Goal: Task Accomplishment & Management: Manage account settings

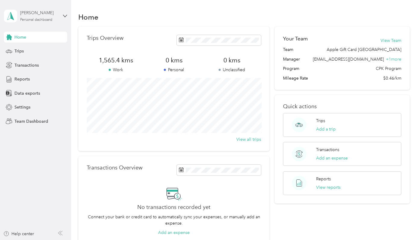
click at [44, 16] on div "[PERSON_NAME] Personal dashboard" at bounding box center [39, 16] width 38 height 12
click at [44, 51] on div "Team dashboard" at bounding box center [67, 49] width 118 height 11
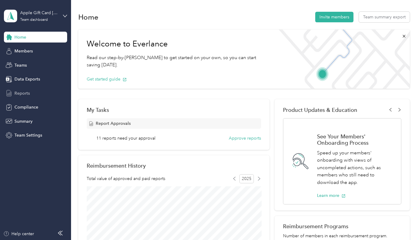
click at [32, 95] on div "Reports" at bounding box center [35, 93] width 63 height 11
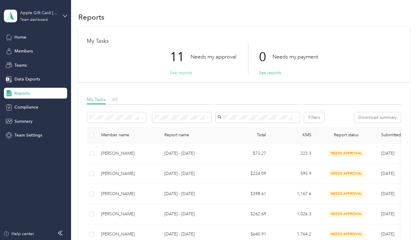
click at [186, 73] on button "See reports" at bounding box center [181, 73] width 22 height 6
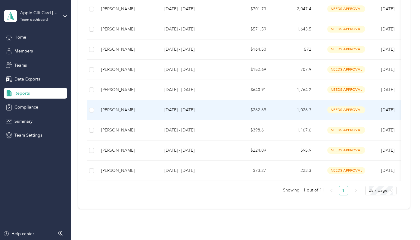
scroll to position [140, 0]
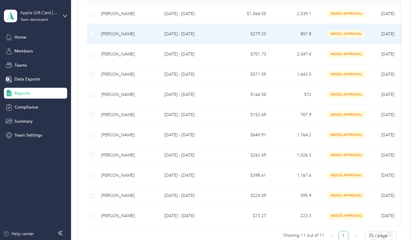
click at [202, 37] on p "[DATE] - [DATE]" at bounding box center [192, 34] width 57 height 7
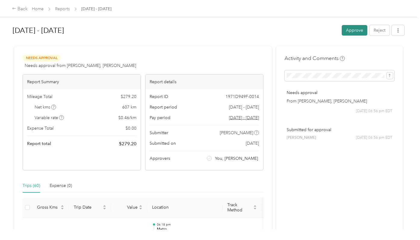
click at [354, 33] on button "Approve" at bounding box center [355, 30] width 26 height 11
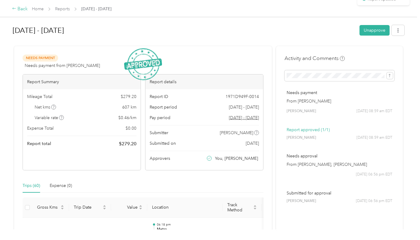
click at [18, 10] on div "Back" at bounding box center [20, 8] width 16 height 7
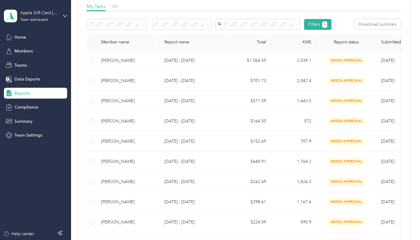
scroll to position [97, 0]
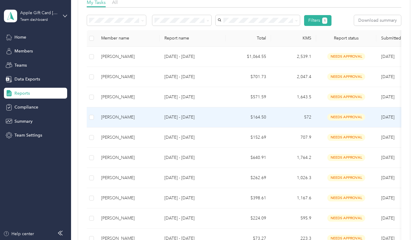
click at [194, 120] on p "[DATE] - [DATE]" at bounding box center [192, 117] width 57 height 7
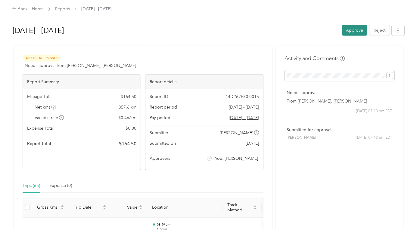
click at [348, 31] on button "Approve" at bounding box center [355, 30] width 26 height 11
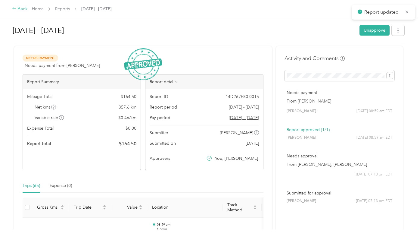
click at [20, 8] on div "Back" at bounding box center [20, 8] width 16 height 7
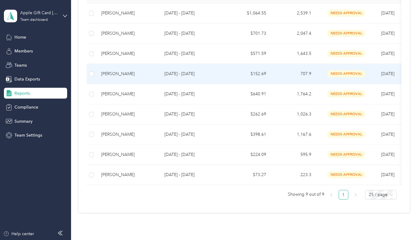
scroll to position [165, 0]
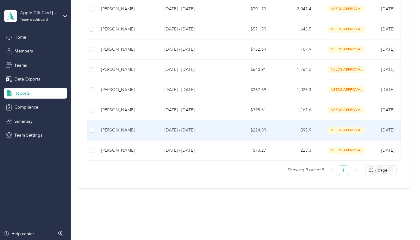
click at [192, 133] on p "[DATE] - [DATE]" at bounding box center [192, 130] width 57 height 7
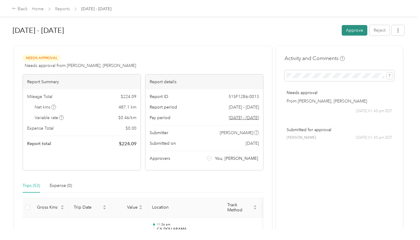
click at [350, 35] on button "Approve" at bounding box center [355, 30] width 26 height 11
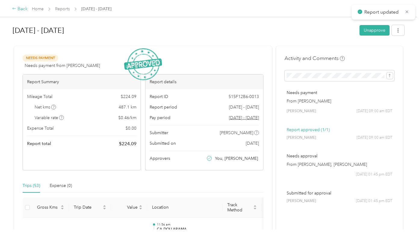
click at [22, 10] on div "Back" at bounding box center [20, 8] width 16 height 7
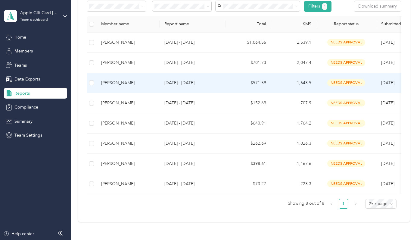
scroll to position [137, 0]
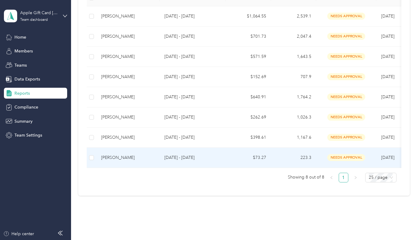
click at [191, 161] on p "[DATE] - [DATE]" at bounding box center [192, 157] width 57 height 7
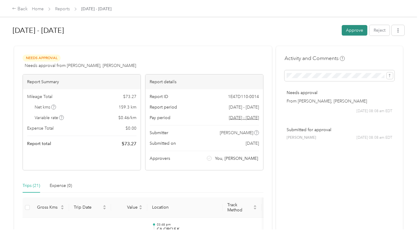
click at [347, 34] on button "Approve" at bounding box center [355, 30] width 26 height 11
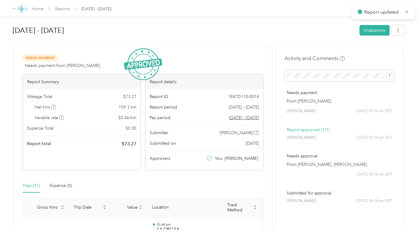
click at [22, 11] on div "Back" at bounding box center [20, 8] width 16 height 7
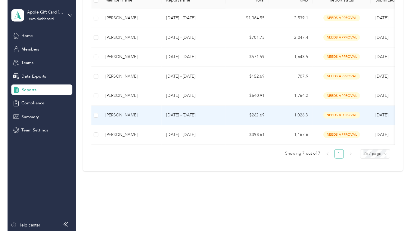
scroll to position [161, 0]
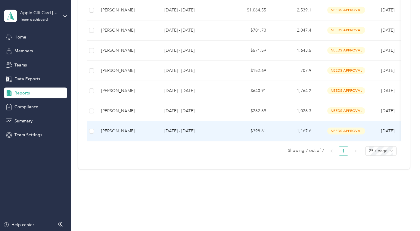
click at [181, 135] on p "[DATE] - [DATE]" at bounding box center [192, 131] width 57 height 7
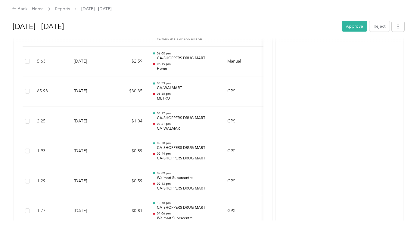
scroll to position [1903, 0]
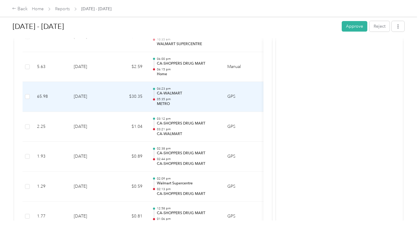
click at [166, 101] on p "METRO" at bounding box center [187, 103] width 61 height 5
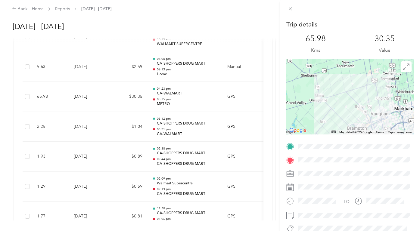
click at [172, 51] on div "Trip details This trip cannot be edited because it is either under review, appr…" at bounding box center [210, 115] width 420 height 231
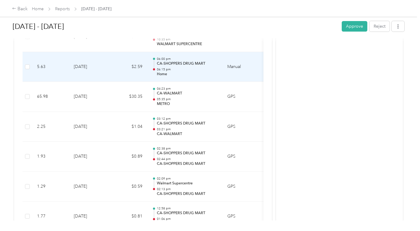
click at [173, 61] on p "CA-SHOPPERS DRUG MART" at bounding box center [187, 63] width 61 height 5
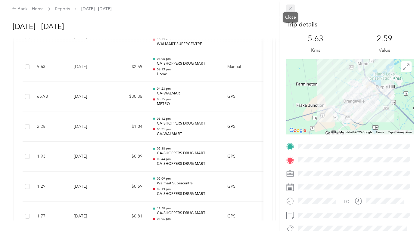
click at [293, 9] on icon at bounding box center [290, 8] width 5 height 5
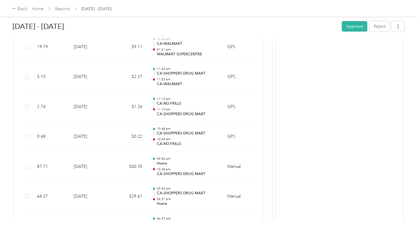
scroll to position [1193, 0]
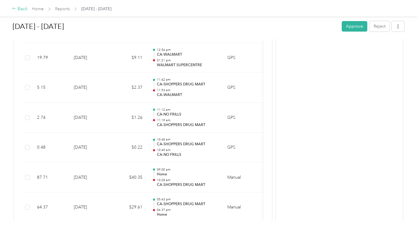
click at [24, 8] on div "Back" at bounding box center [20, 8] width 16 height 7
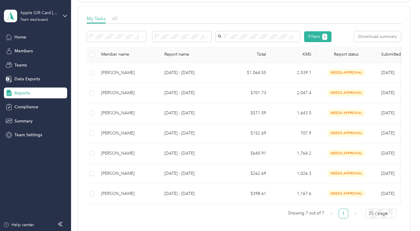
scroll to position [117, 0]
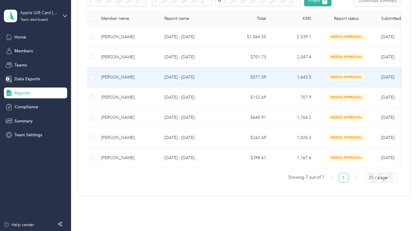
click at [183, 81] on p "[DATE] - [DATE]" at bounding box center [192, 77] width 57 height 7
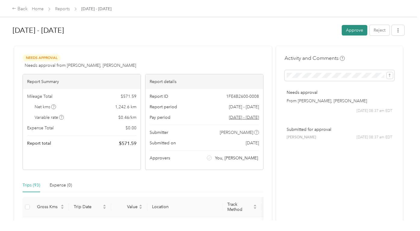
click at [358, 31] on button "Approve" at bounding box center [355, 30] width 26 height 11
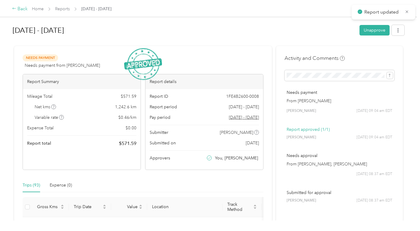
click at [19, 8] on div "Back" at bounding box center [20, 8] width 16 height 7
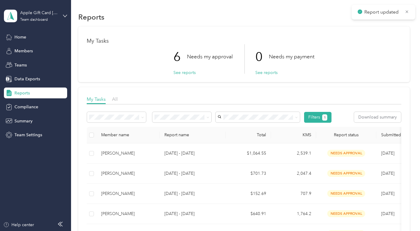
scroll to position [81, 0]
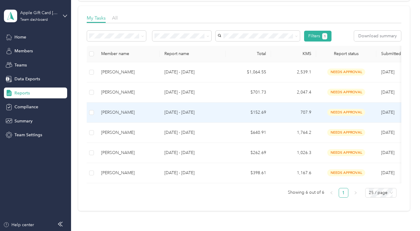
click at [187, 116] on p "[DATE] - [DATE]" at bounding box center [192, 112] width 57 height 7
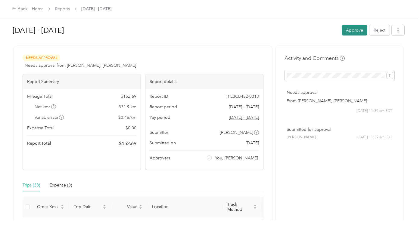
click at [350, 31] on button "Approve" at bounding box center [355, 30] width 26 height 11
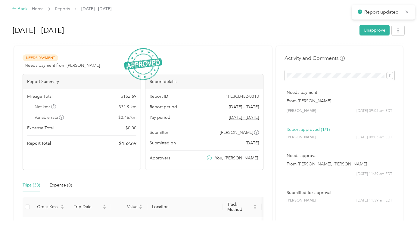
click at [18, 8] on div "Back" at bounding box center [20, 8] width 16 height 7
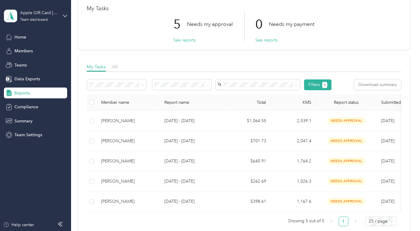
scroll to position [68, 0]
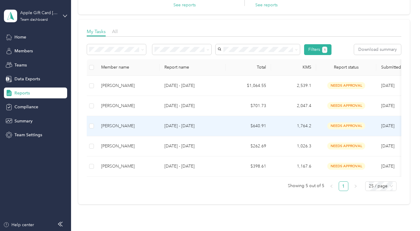
click at [182, 130] on p "[DATE] - [DATE]" at bounding box center [192, 126] width 57 height 7
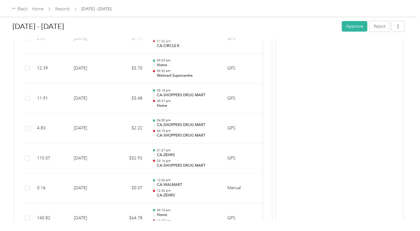
scroll to position [1494, 0]
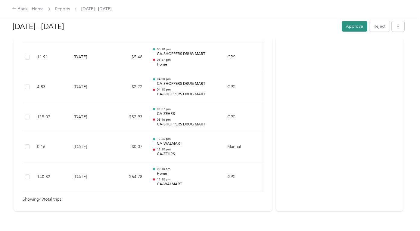
click at [352, 27] on button "Approve" at bounding box center [355, 26] width 26 height 11
click at [18, 8] on div "Back" at bounding box center [20, 8] width 16 height 7
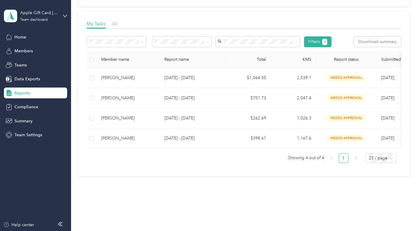
scroll to position [112, 0]
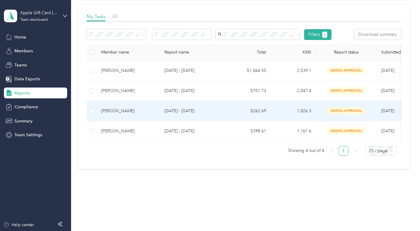
click at [187, 114] on p "[DATE] - [DATE]" at bounding box center [192, 111] width 57 height 7
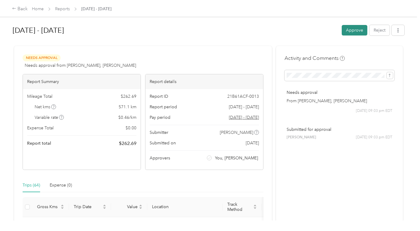
click at [351, 30] on button "Approve" at bounding box center [355, 30] width 26 height 11
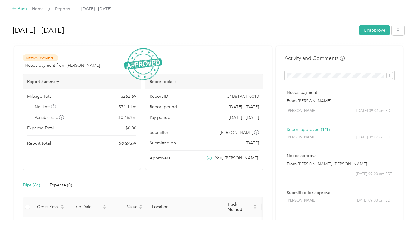
click at [20, 9] on div "Back" at bounding box center [20, 8] width 16 height 7
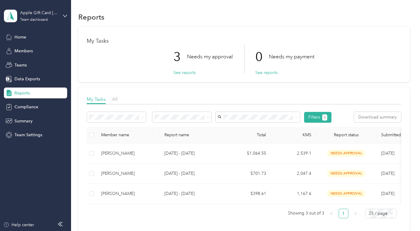
scroll to position [92, 0]
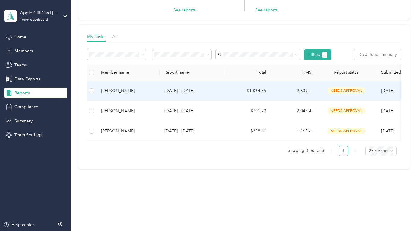
click at [183, 94] on p "[DATE] - [DATE]" at bounding box center [192, 91] width 57 height 7
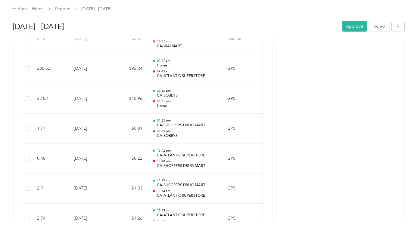
scroll to position [1042, 0]
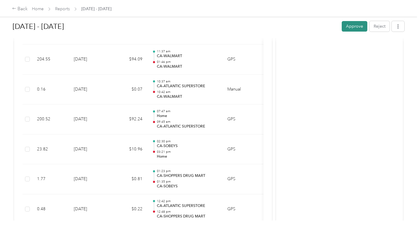
click at [356, 26] on button "Approve" at bounding box center [355, 26] width 26 height 11
click at [19, 7] on div "Back" at bounding box center [20, 8] width 16 height 7
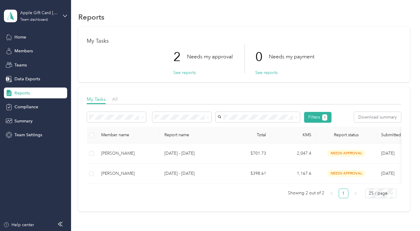
scroll to position [83, 0]
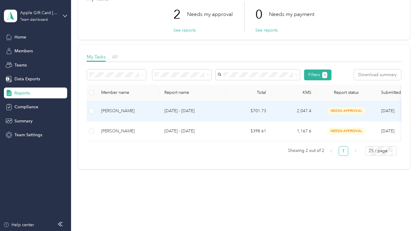
click at [130, 109] on div "[PERSON_NAME]" at bounding box center [128, 111] width 54 height 7
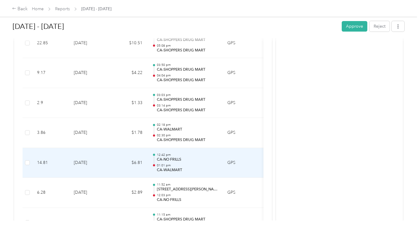
scroll to position [2117, 0]
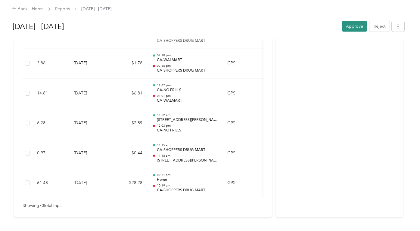
click at [357, 26] on button "Approve" at bounding box center [355, 26] width 26 height 11
click at [21, 9] on div "Back" at bounding box center [20, 8] width 16 height 7
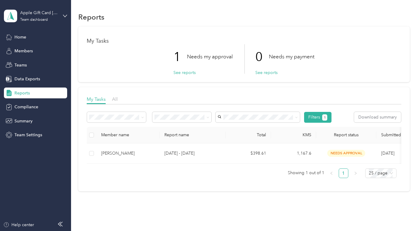
scroll to position [63, 0]
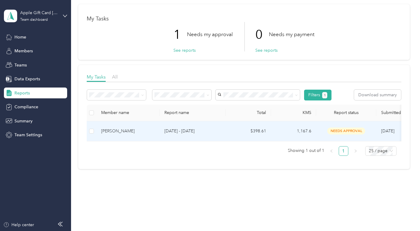
click at [180, 132] on p "[DATE] - [DATE]" at bounding box center [192, 131] width 57 height 7
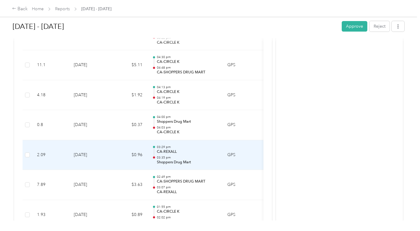
scroll to position [2187, 0]
